Goal: Information Seeking & Learning: Learn about a topic

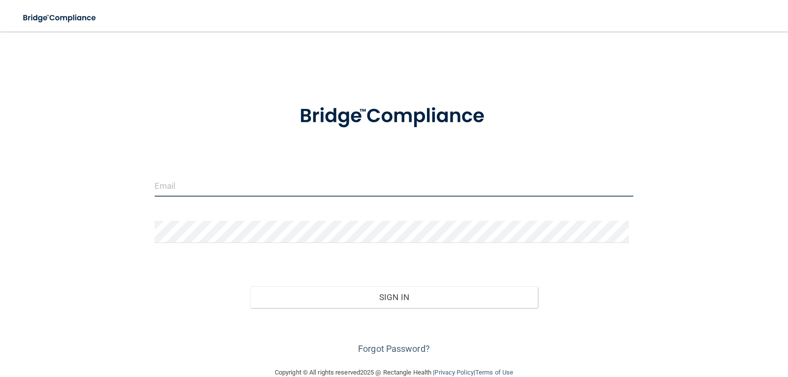
click at [203, 186] on input "email" at bounding box center [394, 185] width 479 height 22
type input "[EMAIL_ADDRESS][DOMAIN_NAME]"
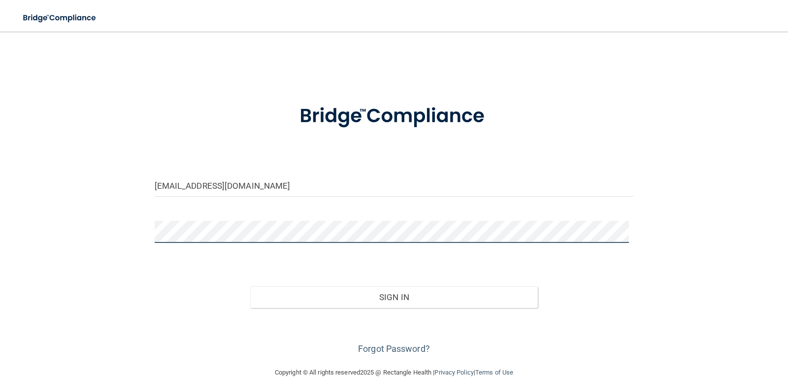
click at [250, 286] on button "Sign In" at bounding box center [394, 297] width 288 height 22
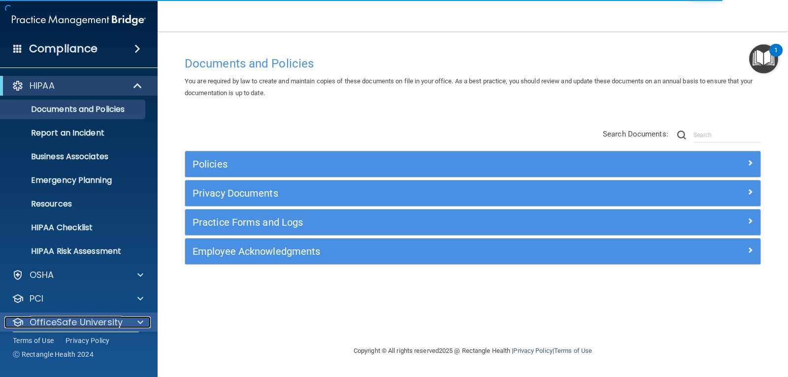
click at [138, 321] on span at bounding box center [140, 322] width 6 height 12
click at [135, 321] on div at bounding box center [139, 322] width 25 height 12
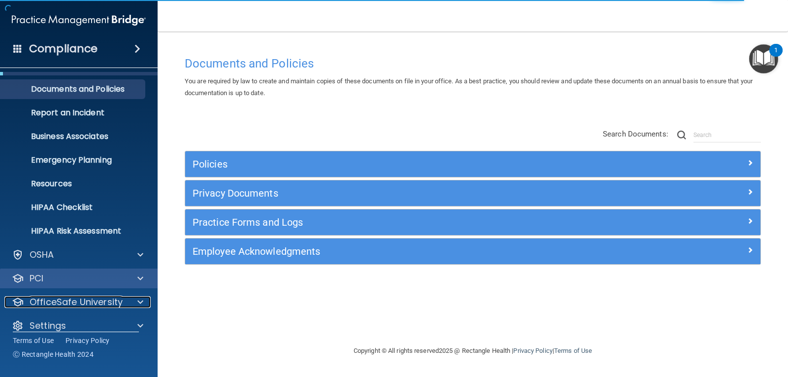
scroll to position [32, 0]
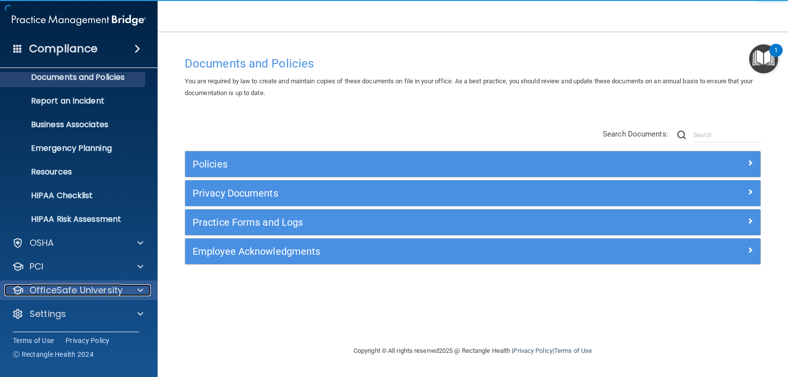
click at [139, 293] on span at bounding box center [140, 290] width 6 height 12
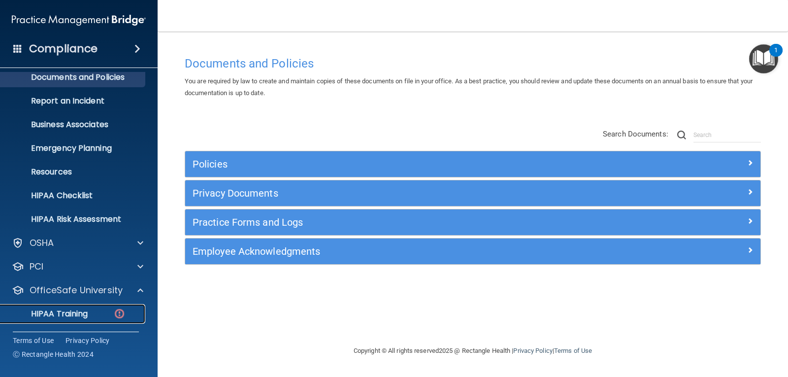
click at [81, 313] on p "HIPAA Training" at bounding box center [46, 314] width 81 height 10
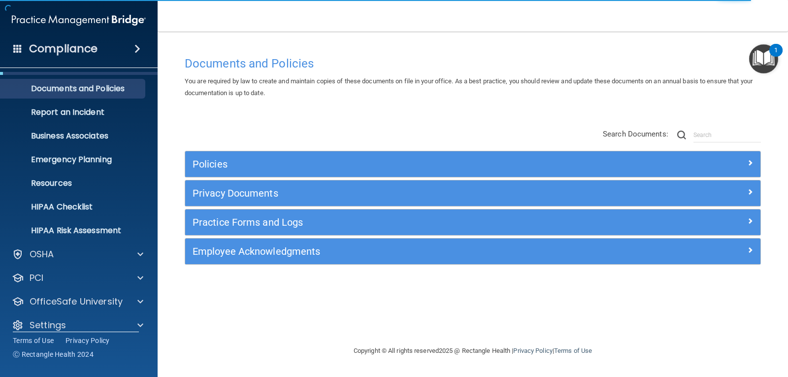
scroll to position [32, 0]
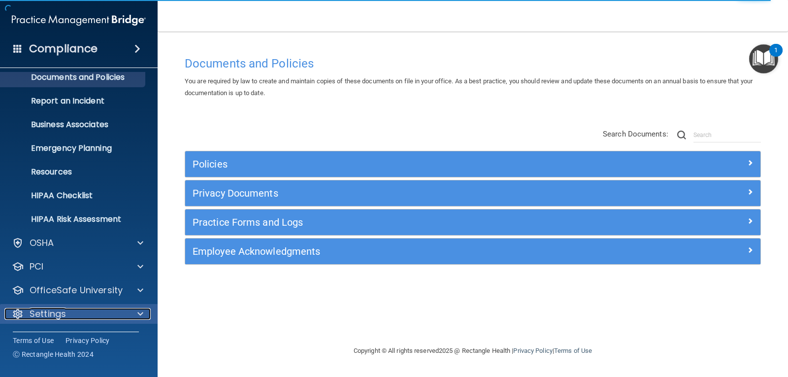
click at [129, 314] on div at bounding box center [139, 314] width 25 height 12
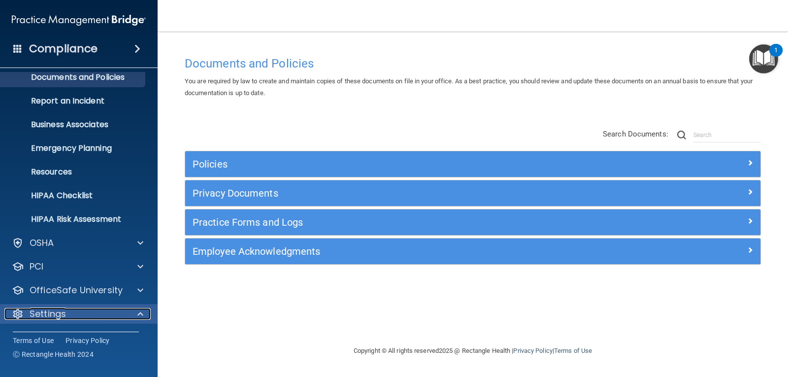
click at [138, 317] on span at bounding box center [140, 314] width 6 height 12
click at [144, 312] on div at bounding box center [139, 314] width 25 height 12
click at [133, 313] on div at bounding box center [139, 314] width 25 height 12
drag, startPoint x: 53, startPoint y: 324, endPoint x: 52, endPoint y: 314, distance: 9.9
click at [53, 322] on div "Settings My Account My Users Services Sign Out" at bounding box center [79, 314] width 158 height 20
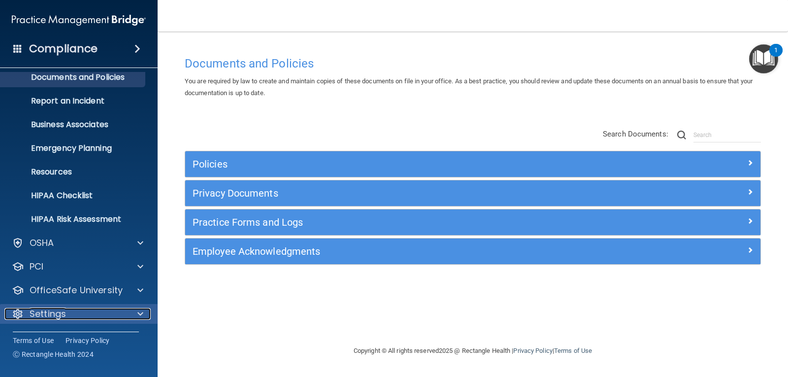
click at [52, 314] on p "Settings" at bounding box center [48, 314] width 36 height 12
click at [138, 42] on div "Compliance" at bounding box center [79, 49] width 158 height 22
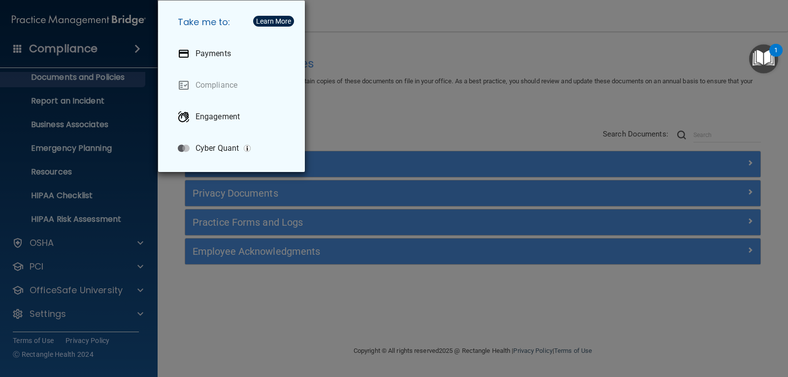
drag, startPoint x: 778, startPoint y: 0, endPoint x: 568, endPoint y: 54, distance: 216.6
click at [568, 54] on div "Take me to: Payments Compliance Engagement Cyber Quant" at bounding box center [394, 188] width 788 height 377
